Goal: Task Accomplishment & Management: Complete application form

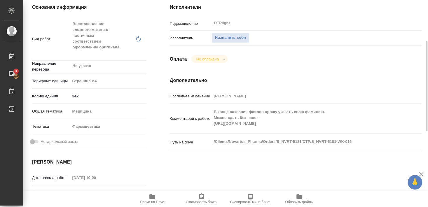
scroll to position [63, 0]
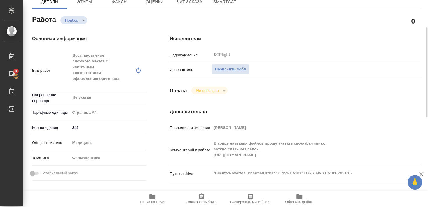
click at [152, 198] on icon "button" at bounding box center [152, 196] width 6 height 5
click span "Назначить себя"
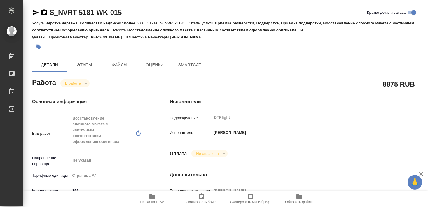
type textarea "x"
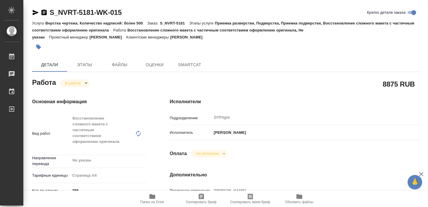
type textarea "x"
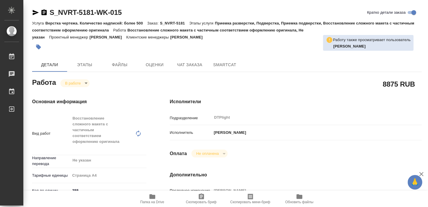
type textarea "x"
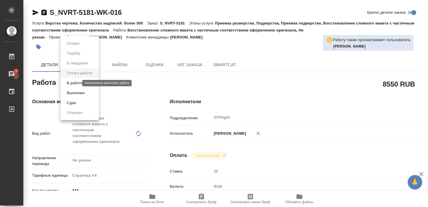
click at [78, 82] on button "В работе" at bounding box center [74, 83] width 19 height 6
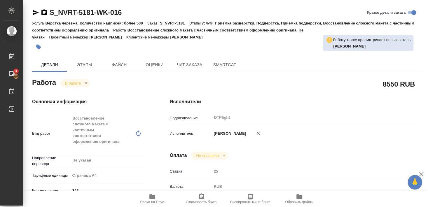
type textarea "x"
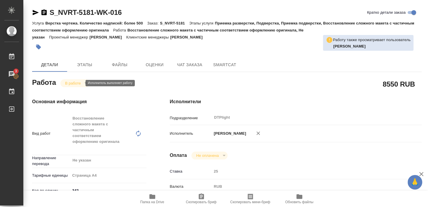
type textarea "x"
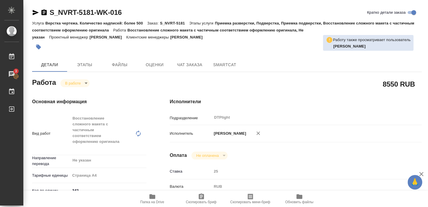
type textarea "x"
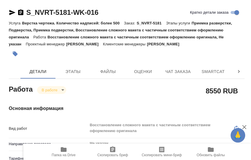
type textarea "x"
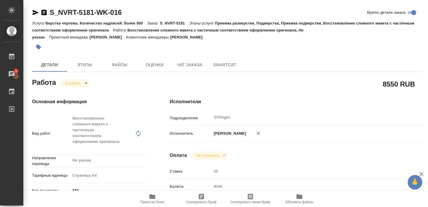
type textarea "x"
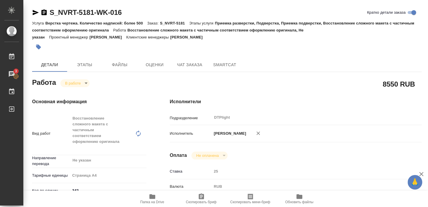
type textarea "x"
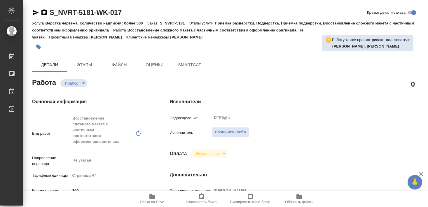
type textarea "x"
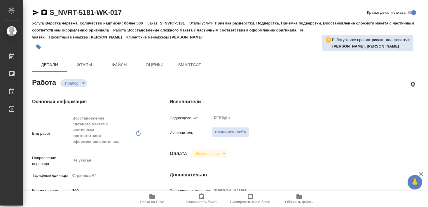
type textarea "x"
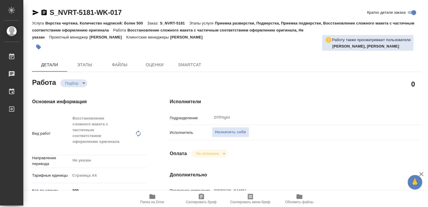
type textarea "x"
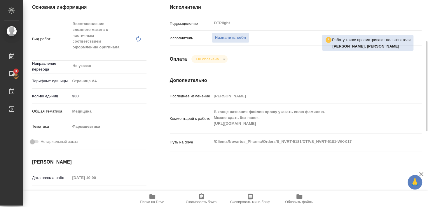
scroll to position [63, 0]
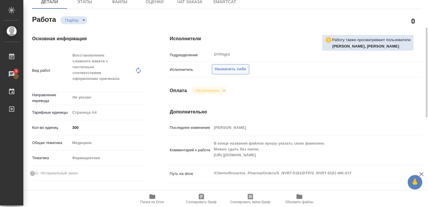
click at [237, 66] on span "Назначить себя" at bounding box center [230, 69] width 31 height 7
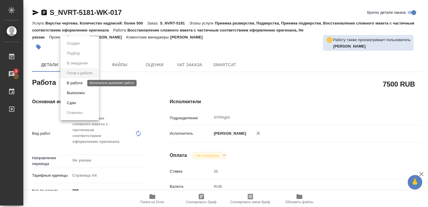
click at [78, 84] on button "В работе" at bounding box center [74, 83] width 19 height 6
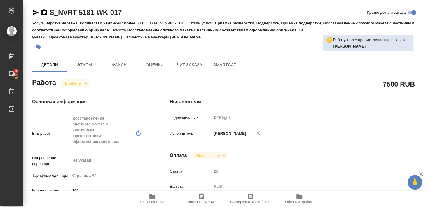
type textarea "x"
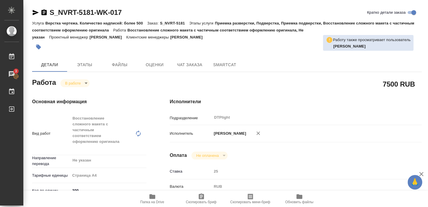
type textarea "x"
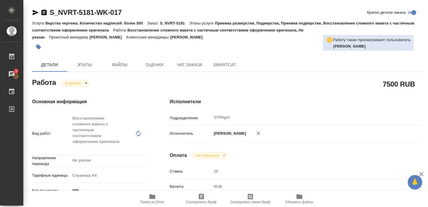
type textarea "x"
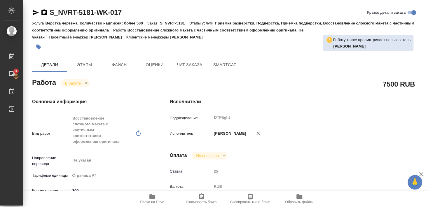
type textarea "x"
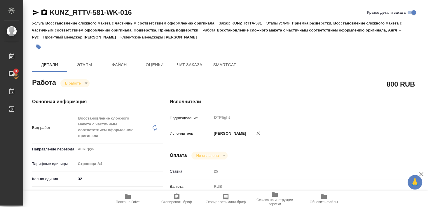
scroll to position [94, 0]
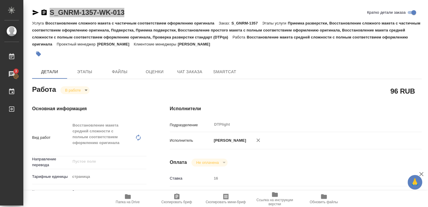
scroll to position [94, 0]
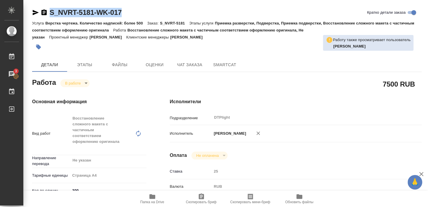
drag, startPoint x: 49, startPoint y: 17, endPoint x: 143, endPoint y: 16, distance: 94.7
click at [143, 16] on div "S_NVRT-5181-WK-017 Кратко детали заказа" at bounding box center [226, 12] width 389 height 9
copy link "S_NVRT-5181-WK-017"
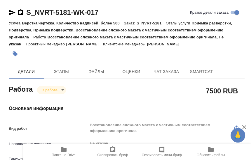
click at [88, 57] on div at bounding box center [87, 54] width 157 height 13
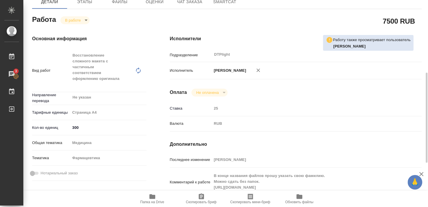
scroll to position [94, 0]
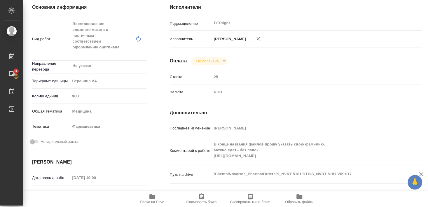
click at [150, 199] on icon "button" at bounding box center [152, 196] width 7 height 7
click at [154, 200] on icon "button" at bounding box center [152, 196] width 7 height 7
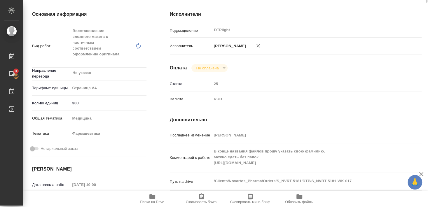
scroll to position [0, 0]
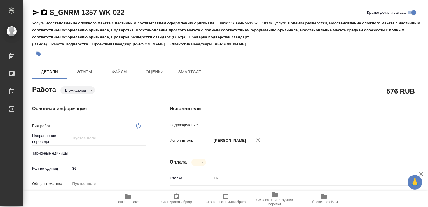
type textarea "x"
type textarea "Подверстка"
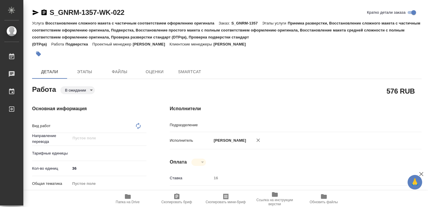
type textarea "x"
type input "DTPlight"
type textarea "x"
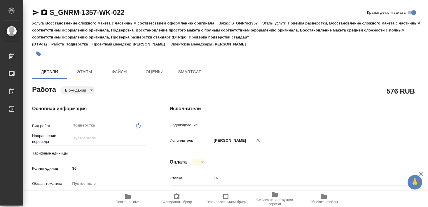
type textarea "x"
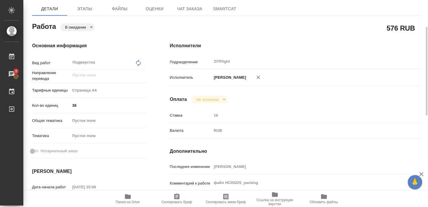
scroll to position [94, 0]
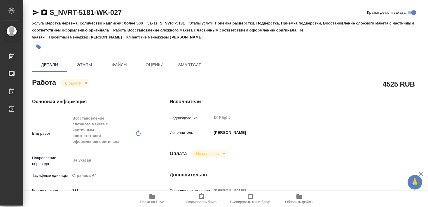
type textarea "x"
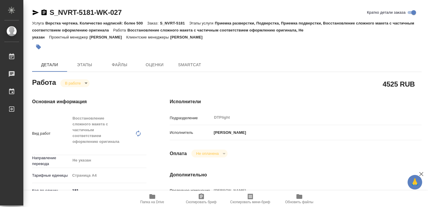
type textarea "x"
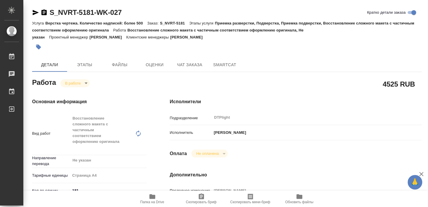
type textarea "x"
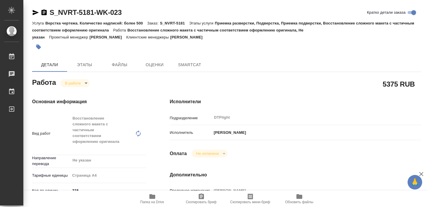
type textarea "x"
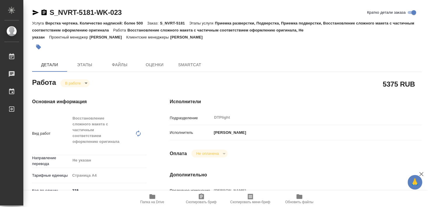
type textarea "x"
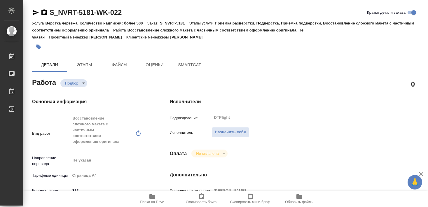
type textarea "x"
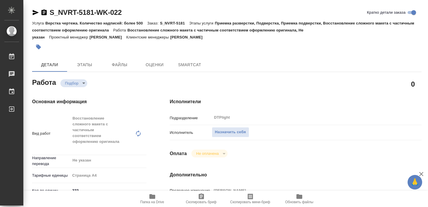
type textarea "x"
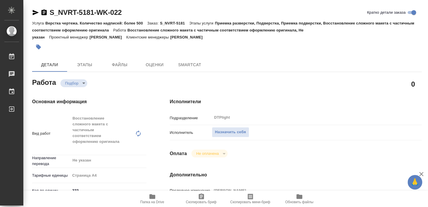
type textarea "x"
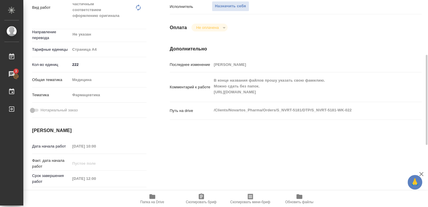
scroll to position [63, 0]
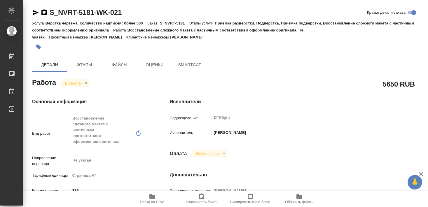
type textarea "x"
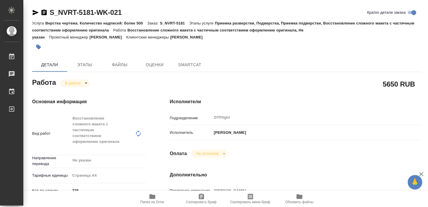
type textarea "x"
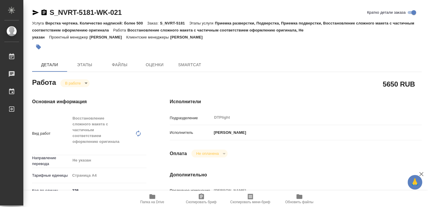
type textarea "x"
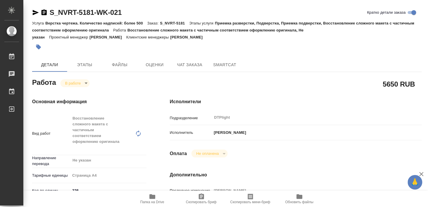
scroll to position [31, 0]
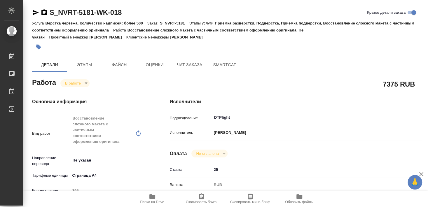
type input "inProgress"
type input "Не указан"
type input "5f036ec4e16dec2d6b59c8ff"
type input "295"
type input "med"
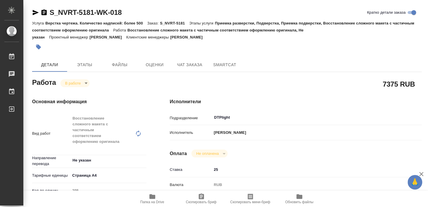
type input "6149832f2b7be24903fd7a82"
type input "[DATE] 10:00"
type input "[DATE] 10:08"
type input "[DATE] 12:00"
type input "[DATE] 17:00"
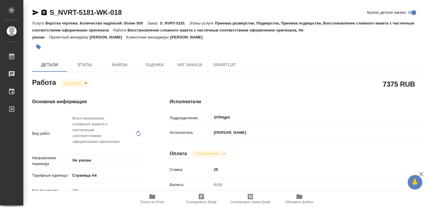
type input "DTPlight"
type input "notPayed"
type input "[PERSON_NAME]"
type input "S_NVRT-5181"
type input "Верстка чертежа. Количество надписей: более 500"
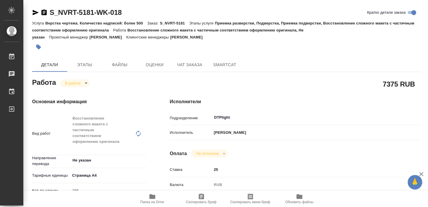
type input "Приемка разверстки, Подверстка, Приемка подверстки, Восстановление сложного мак…"
type input "[PERSON_NAME]"
type input "/Clients/Novartos_Pharma/Orders/S_NVRT-5181"
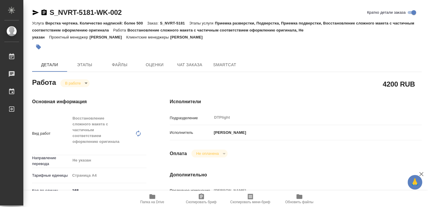
type textarea "x"
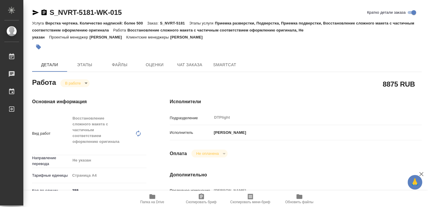
type textarea "x"
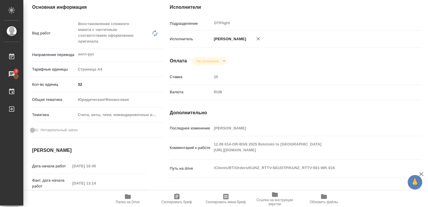
scroll to position [94, 0]
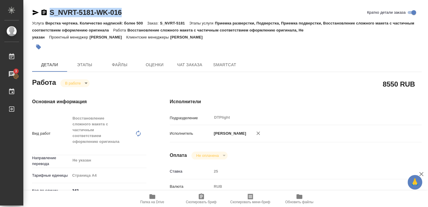
drag, startPoint x: 49, startPoint y: 17, endPoint x: 123, endPoint y: 15, distance: 74.4
click at [123, 15] on div "S_NVRT-5181-WK-016 Кратко детали заказа" at bounding box center [226, 14] width 389 height 12
copy link "S_NVRT-5181-WK-016"
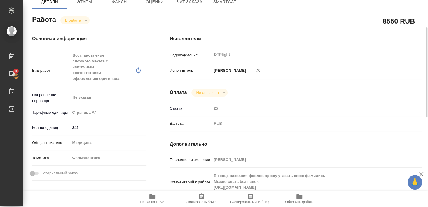
scroll to position [94, 0]
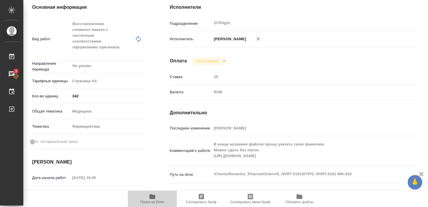
click at [156, 160] on span "Папка на Drive" at bounding box center [152, 198] width 42 height 11
